Goal: Task Accomplishment & Management: Complete application form

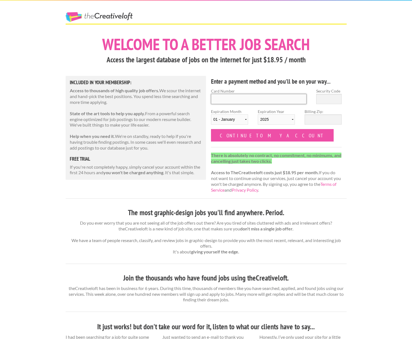
click at [218, 97] on input "Card Number" at bounding box center [259, 99] width 96 height 10
click at [366, 125] on div "The Creative Loft Welcome to a better job search Access the largest database of…" at bounding box center [206, 288] width 412 height 577
click at [225, 97] on input "Card Number" at bounding box center [259, 99] width 96 height 10
drag, startPoint x: 226, startPoint y: 99, endPoint x: 236, endPoint y: 97, distance: 9.8
click at [225, 99] on input "Card Number" at bounding box center [259, 99] width 96 height 10
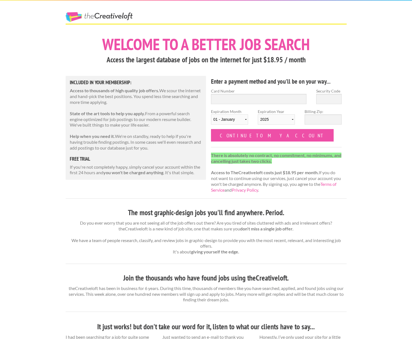
click at [373, 58] on div "The Creative Loft Welcome to a better job search Access the largest database of…" at bounding box center [206, 288] width 412 height 577
click at [109, 15] on link "The Creative Loft" at bounding box center [99, 17] width 67 height 10
click at [219, 97] on input "Card Number" at bounding box center [259, 99] width 96 height 10
type input "4355 4612 6169 3169"
click at [329, 98] on input "Security Code" at bounding box center [328, 99] width 25 height 10
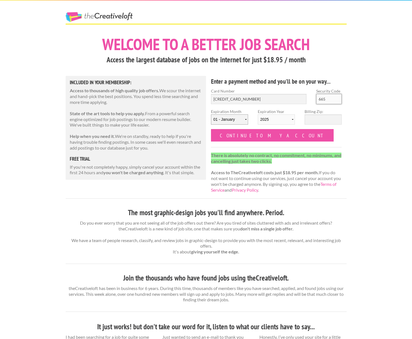
type input "665"
select select "03"
select select "2028"
drag, startPoint x: 315, startPoint y: 118, endPoint x: 328, endPoint y: 118, distance: 13.0
click at [315, 118] on input "Billing Zip:" at bounding box center [323, 119] width 37 height 10
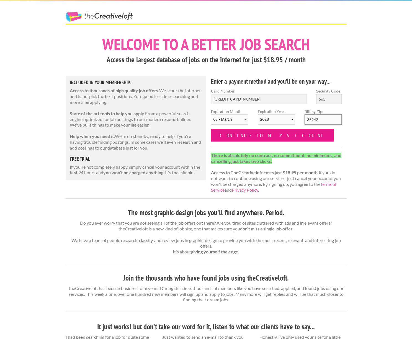
type input "35242"
click at [251, 132] on input "Continue to my account" at bounding box center [272, 135] width 123 height 12
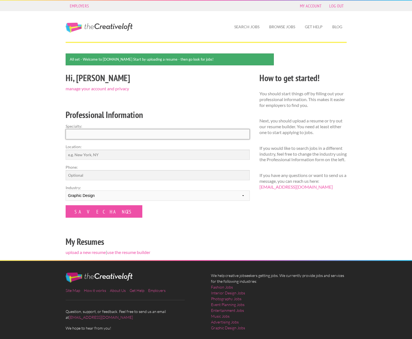
click at [74, 133] on input "Specialty:" at bounding box center [158, 134] width 184 height 10
type input "Graphic Design"
click at [82, 154] on input "Location:" at bounding box center [158, 155] width 184 height 10
type input "Birmingham, AL"
click at [72, 176] on input "Phone:" at bounding box center [158, 175] width 184 height 10
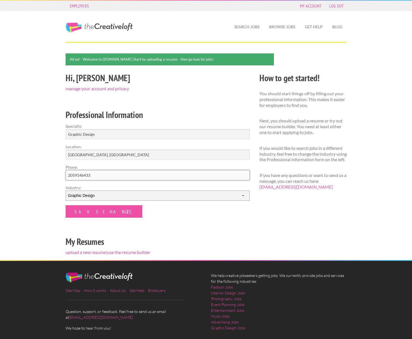
type input "2059146433"
click at [98, 132] on input "Graphic Design" at bounding box center [158, 134] width 184 height 10
type input "Marketing and Visual Design"
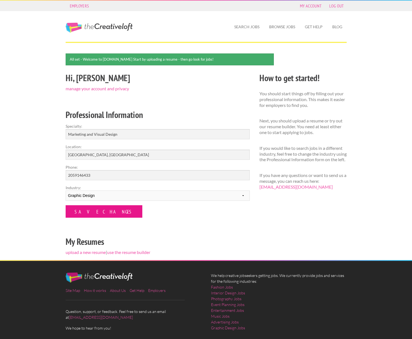
click at [94, 210] on input "Save Changes" at bounding box center [104, 211] width 77 height 12
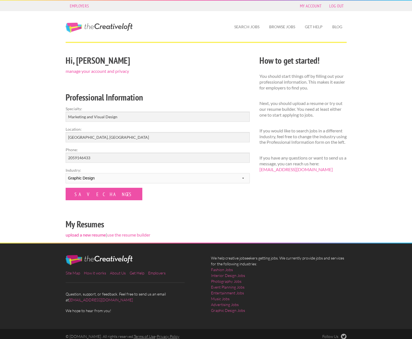
click at [89, 234] on link "upload a new resume" at bounding box center [86, 234] width 40 height 5
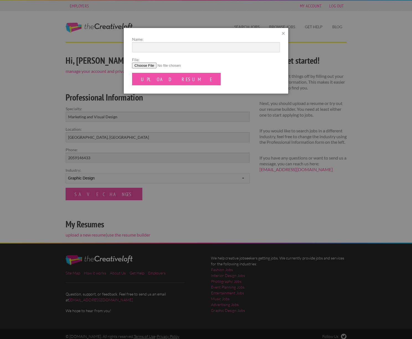
click at [145, 65] on input "File:" at bounding box center [206, 66] width 148 height 6
type input "C:\fakepath\John-Tracy-Resume.pdf"
click at [161, 79] on input "Upload Resume" at bounding box center [176, 79] width 89 height 12
type input "John Tracy Resume"
click at [156, 78] on input "Upload Resume" at bounding box center [176, 79] width 89 height 12
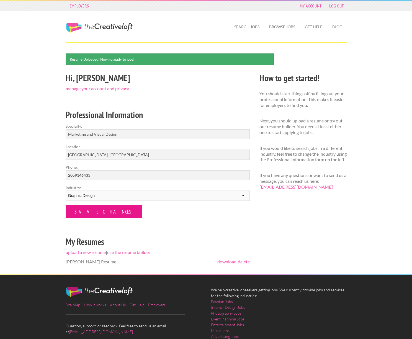
click at [92, 210] on input "Save Changes" at bounding box center [104, 211] width 77 height 12
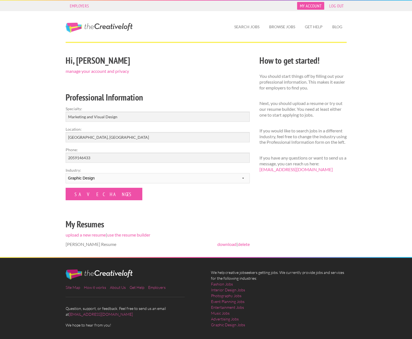
click at [309, 6] on link "My Account" at bounding box center [310, 6] width 27 height 8
click at [88, 71] on link "manage your account and privacy" at bounding box center [97, 70] width 63 height 5
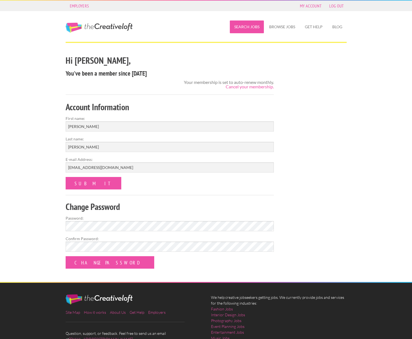
click at [246, 25] on link "Search Jobs" at bounding box center [247, 26] width 34 height 13
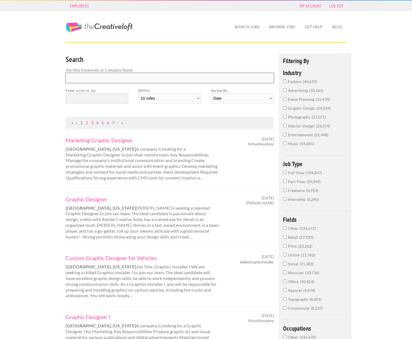
drag, startPoint x: 77, startPoint y: 78, endPoint x: 110, endPoint y: 78, distance: 33.5
click at [77, 78] on input "Search" at bounding box center [170, 78] width 208 height 10
drag, startPoint x: 88, startPoint y: 101, endPoint x: 92, endPoint y: 101, distance: 4.2
click at [88, 101] on input "text" at bounding box center [97, 98] width 63 height 10
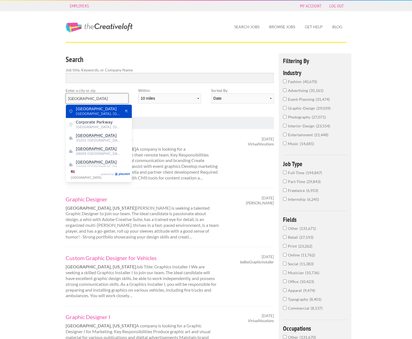
click at [95, 97] on input "Birmingham" at bounding box center [97, 98] width 63 height 10
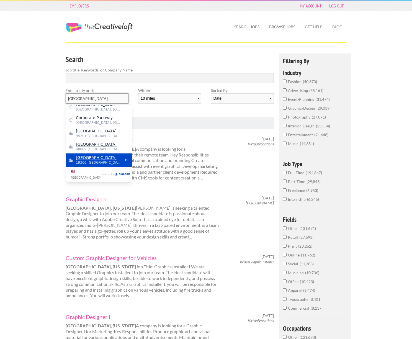
scroll to position [4, 0]
click at [97, 98] on input "Birmingham" at bounding box center [97, 98] width 63 height 10
drag, startPoint x: 95, startPoint y: 98, endPoint x: 30, endPoint y: 95, distance: 65.4
type input "35242"
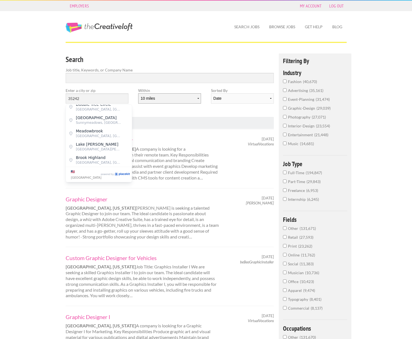
select select "50"
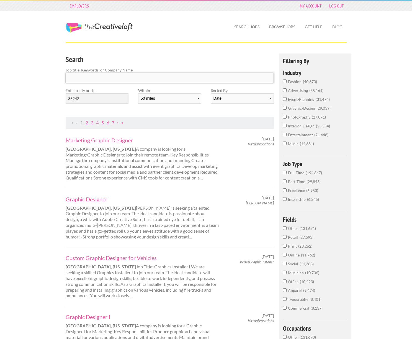
drag, startPoint x: 81, startPoint y: 76, endPoint x: 98, endPoint y: 81, distance: 17.9
click at [82, 76] on input "Search" at bounding box center [170, 78] width 208 height 10
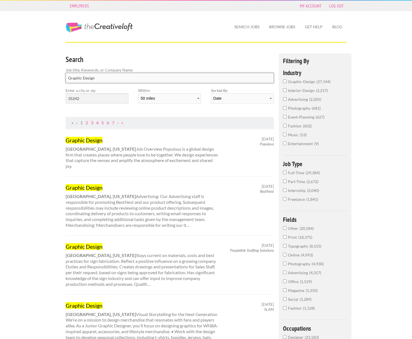
type input "Graphic Design"
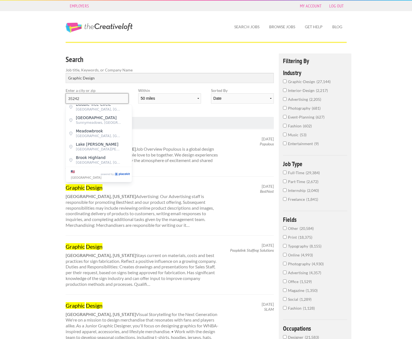
drag, startPoint x: 85, startPoint y: 98, endPoint x: 33, endPoint y: 95, distance: 52.1
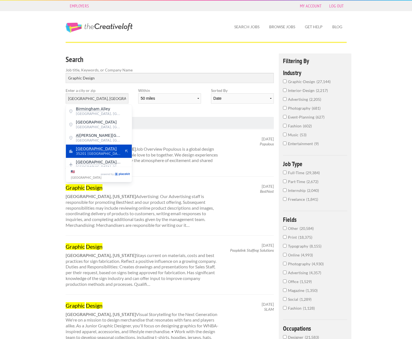
click at [98, 150] on span "Birmingham" at bounding box center [98, 148] width 45 height 5
type input "Birmingham"
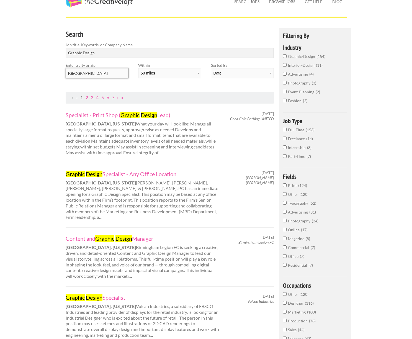
scroll to position [36, 0]
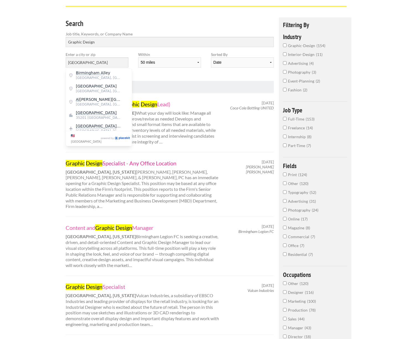
click at [142, 161] on link "Graphic Design Specialist - Any Office Location" at bounding box center [143, 162] width 154 height 7
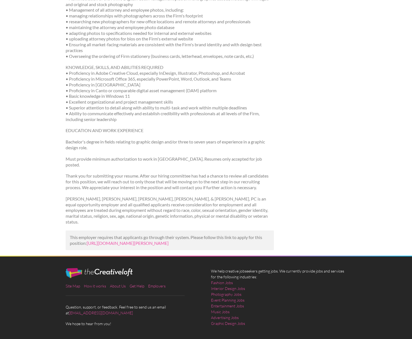
scroll to position [231, 0]
click at [135, 241] on link "[URL][DOMAIN_NAME][PERSON_NAME]" at bounding box center [128, 243] width 82 height 5
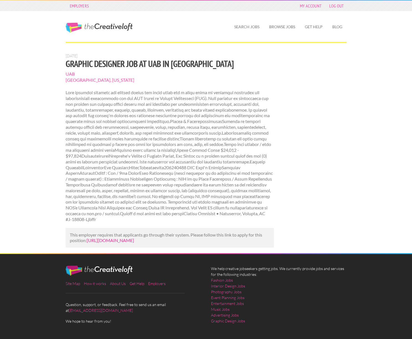
click at [134, 238] on link "[URL][DOMAIN_NAME]" at bounding box center [110, 240] width 47 height 5
click at [249, 27] on link "Search Jobs" at bounding box center [247, 26] width 34 height 13
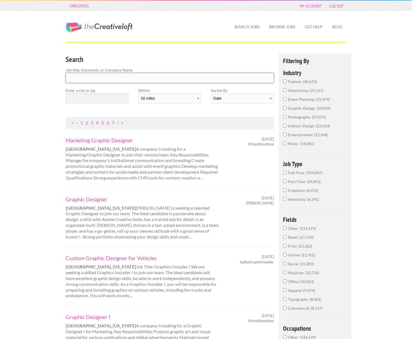
click at [78, 74] on input "Search" at bounding box center [170, 78] width 208 height 10
